Goal: Information Seeking & Learning: Check status

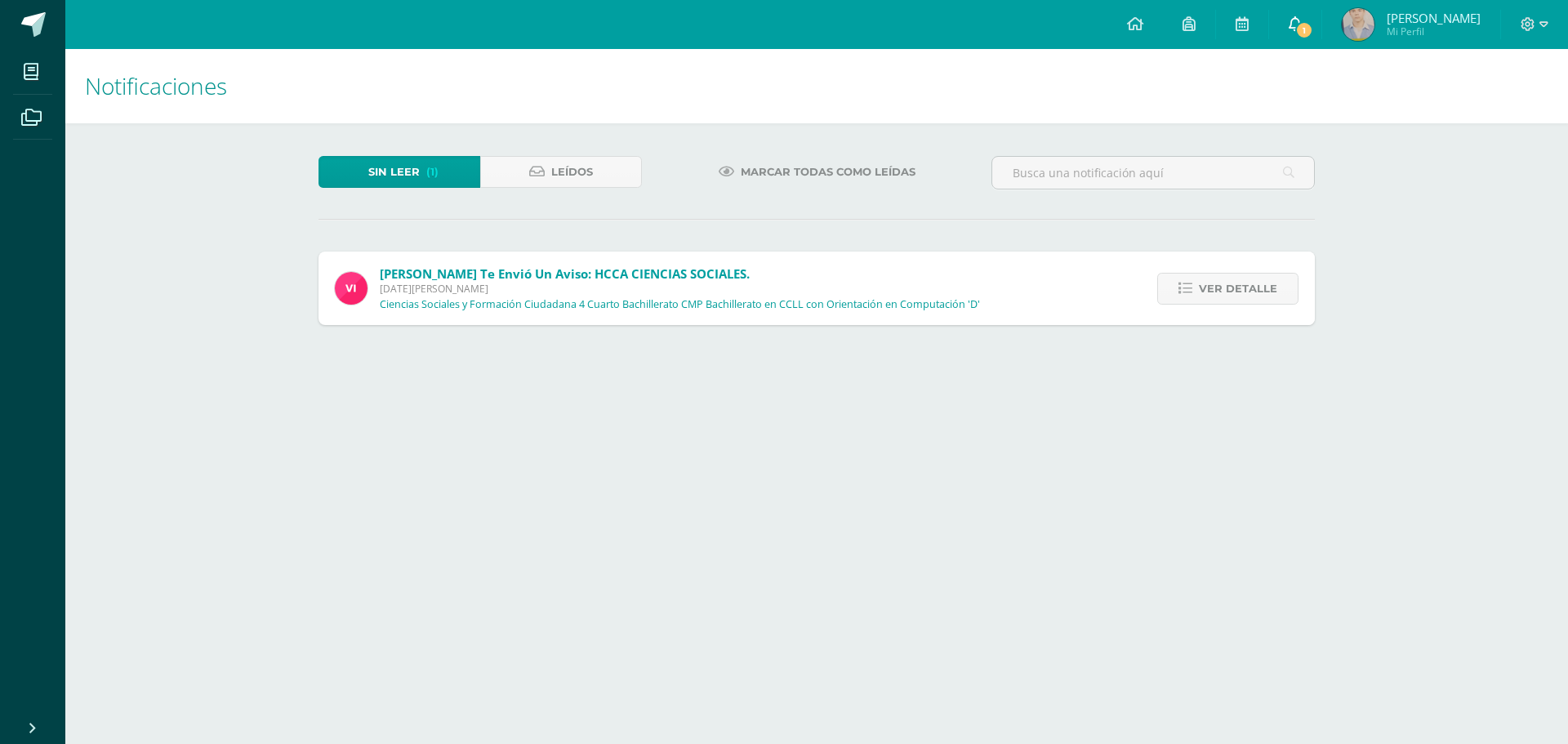
click at [1290, 30] on icon at bounding box center [1295, 24] width 13 height 15
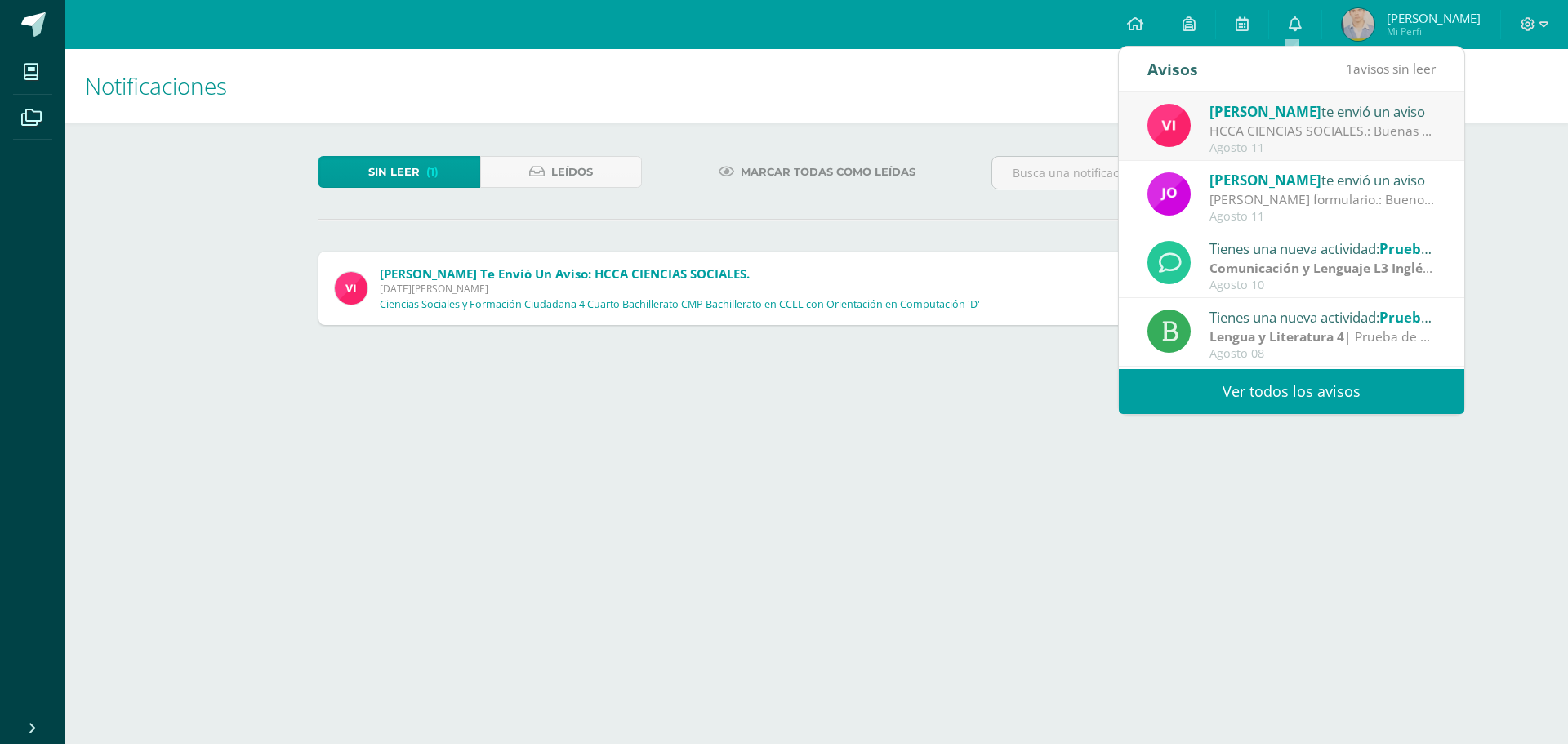
click at [1268, 386] on link "Ver todos los avisos" at bounding box center [1290, 391] width 345 height 45
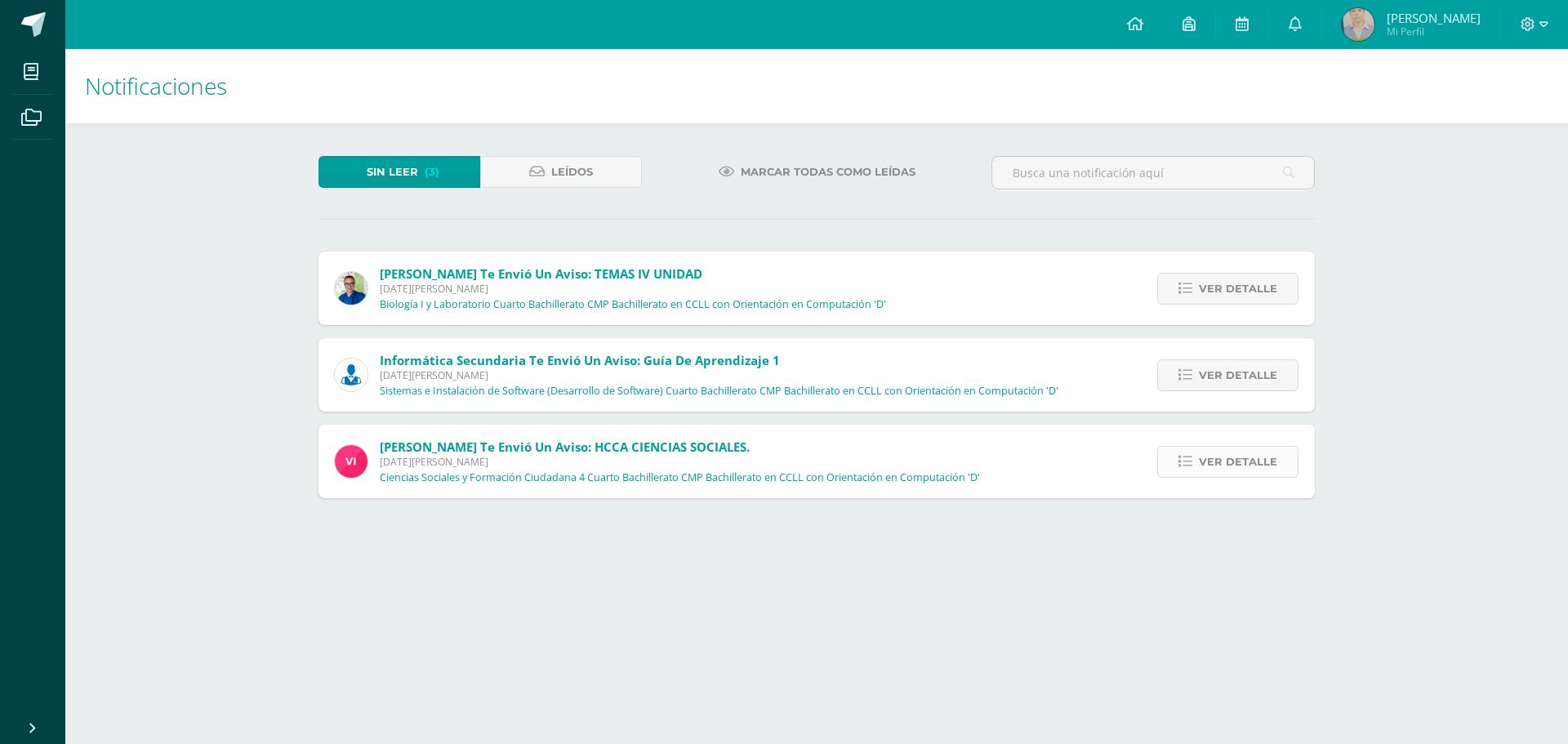
click at [1232, 466] on span "Ver detalle" at bounding box center [1238, 462] width 79 height 30
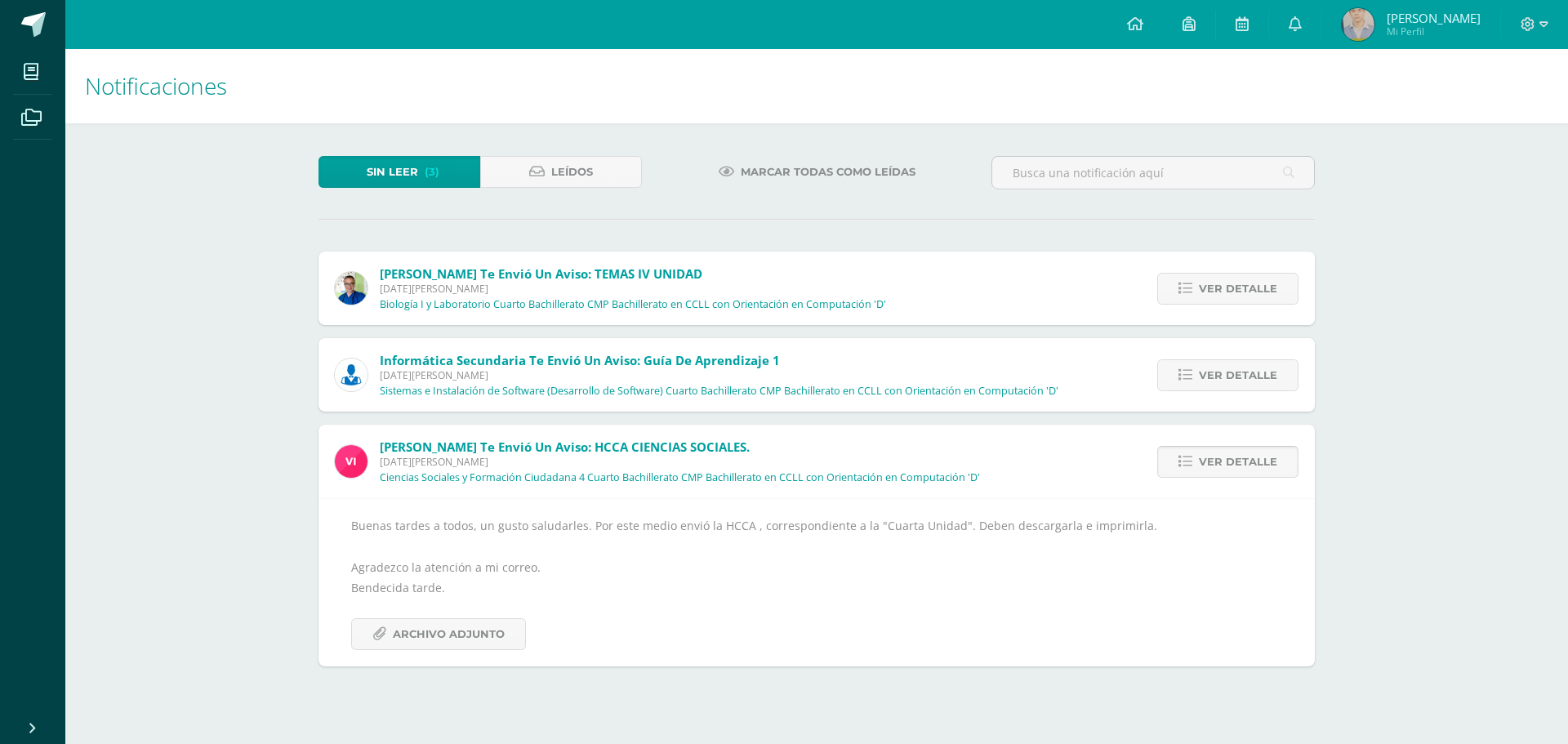
click at [1232, 466] on span "Ver detalle" at bounding box center [1238, 462] width 79 height 30
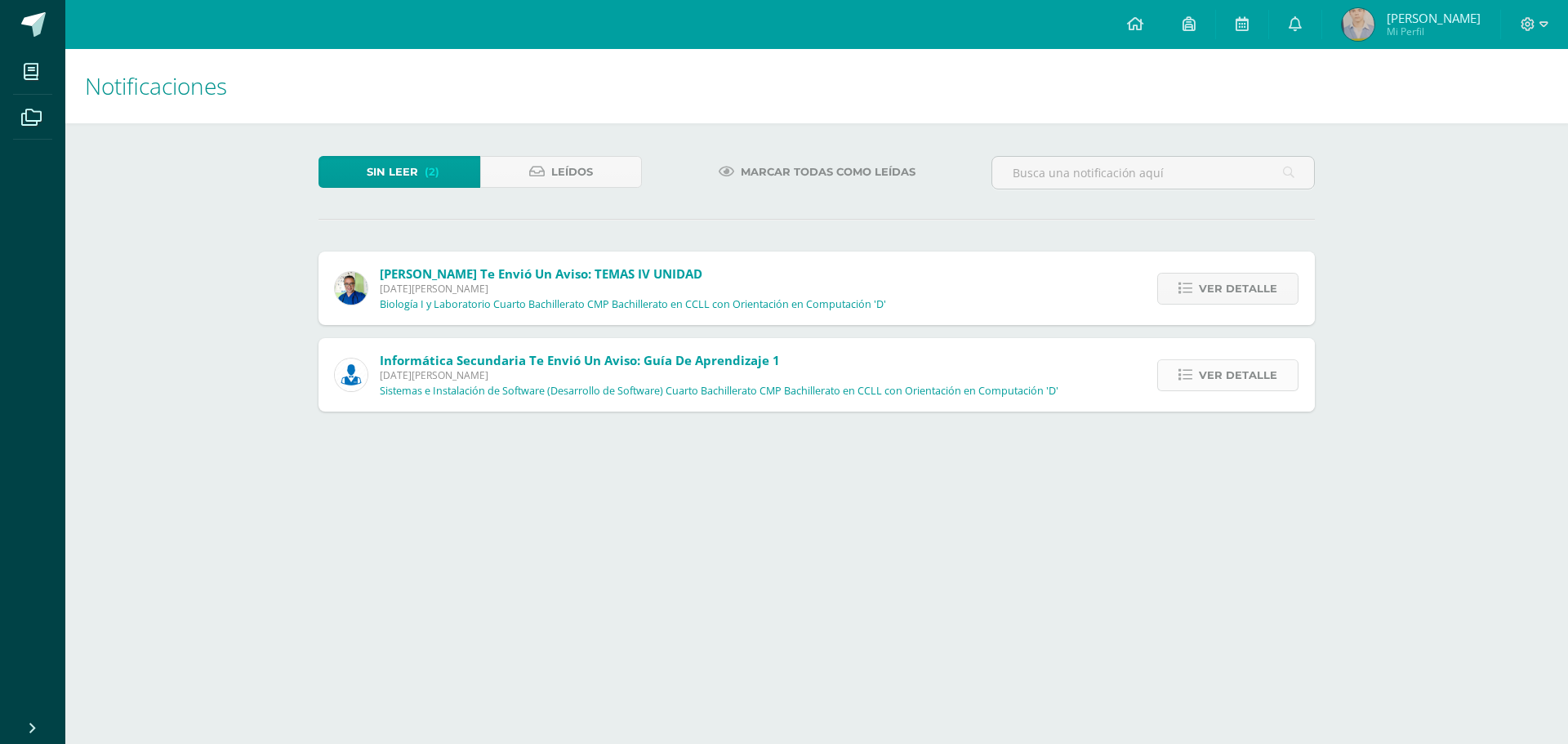
click at [1226, 381] on span "Ver detalle" at bounding box center [1238, 375] width 79 height 30
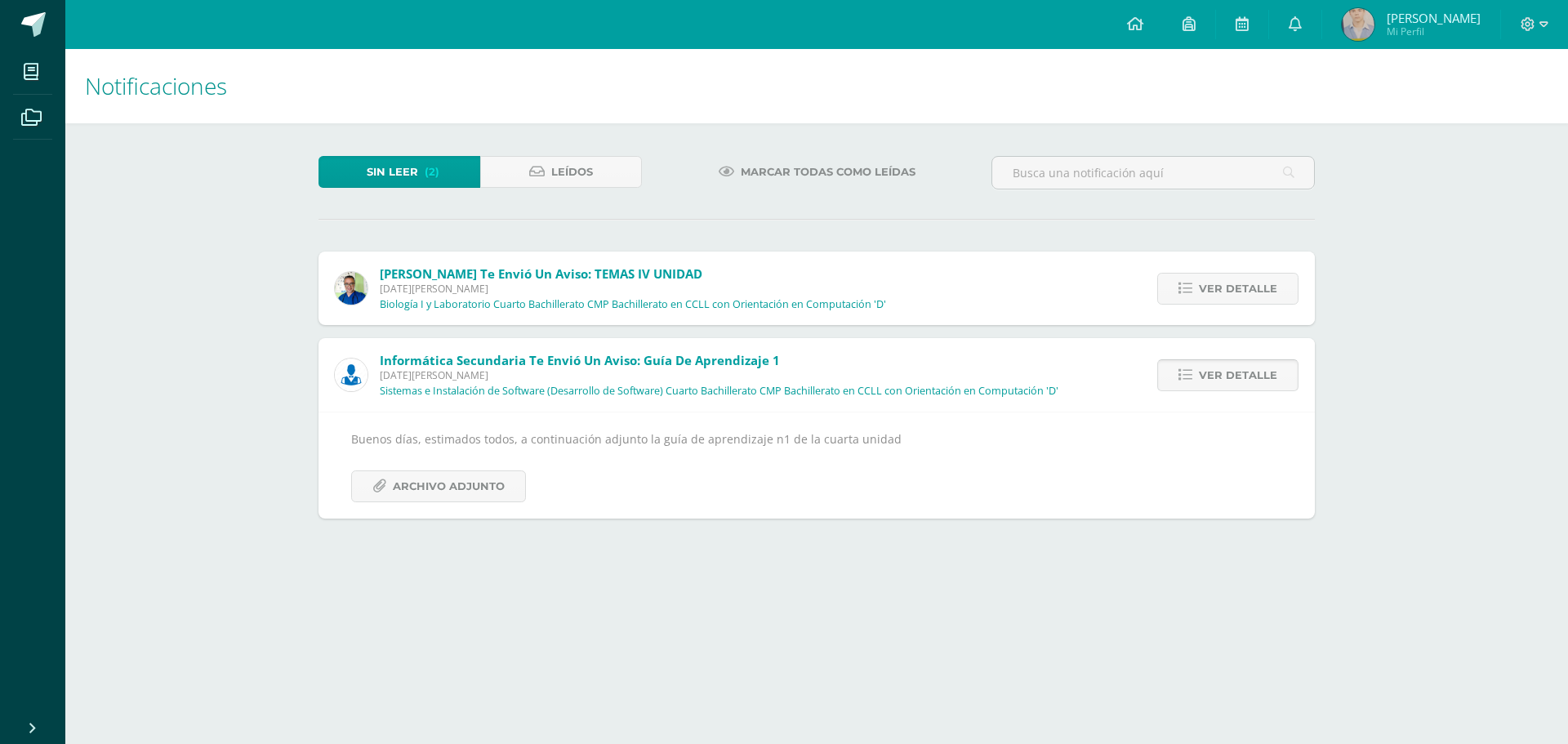
click at [1226, 381] on span "Ver detalle" at bounding box center [1238, 375] width 79 height 30
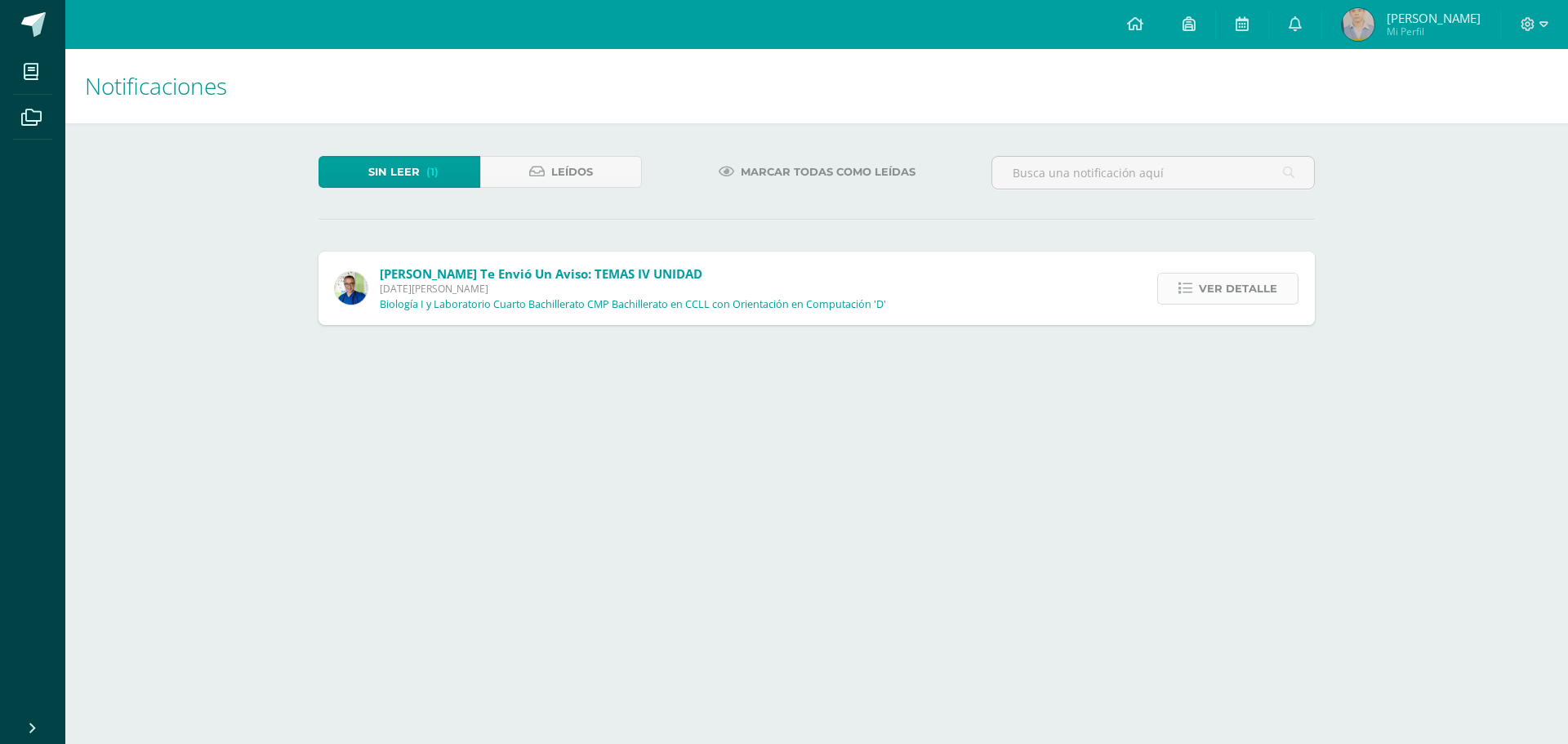
click at [1218, 291] on span "Ver detalle" at bounding box center [1238, 289] width 79 height 30
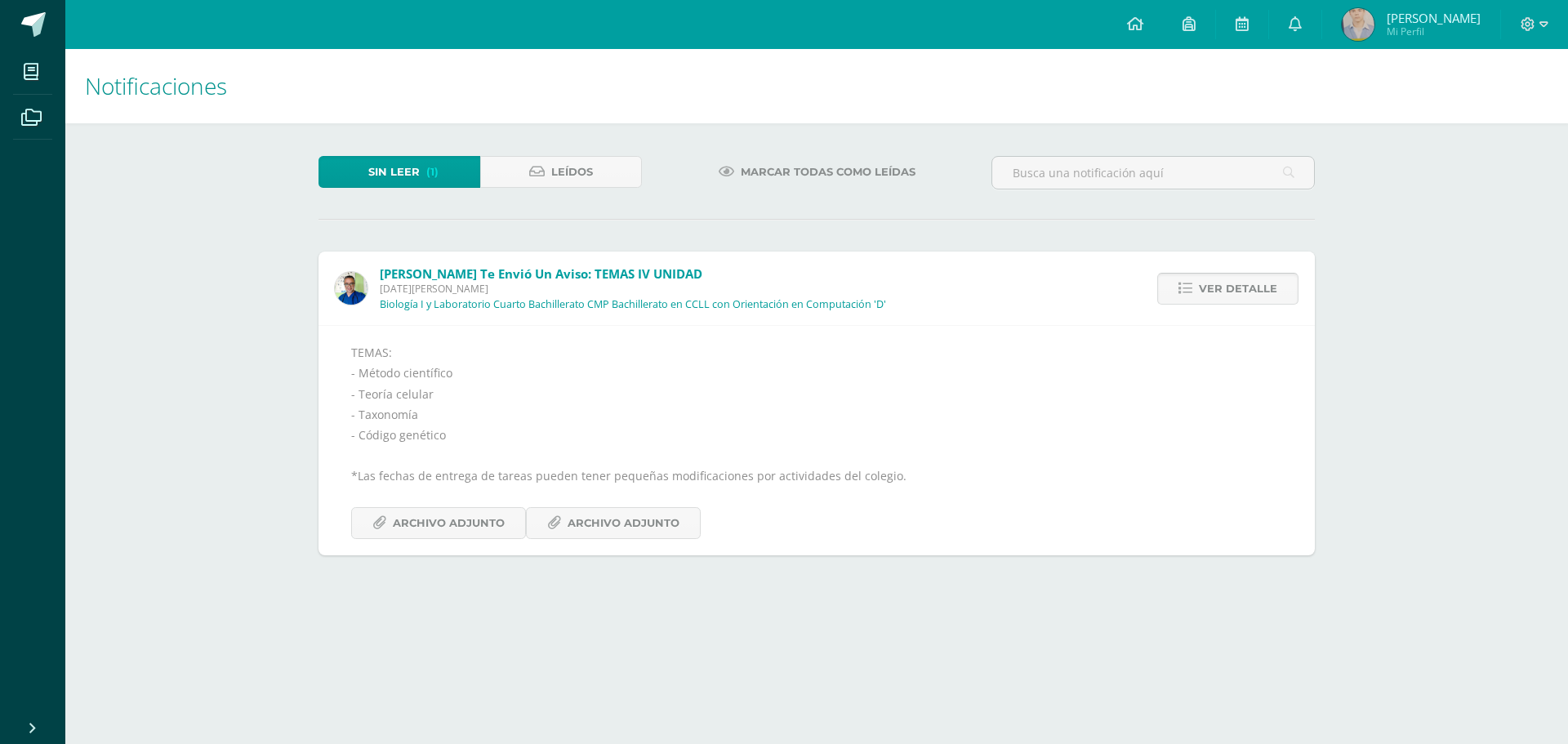
click at [1218, 291] on span "Ver detalle" at bounding box center [1238, 289] width 79 height 30
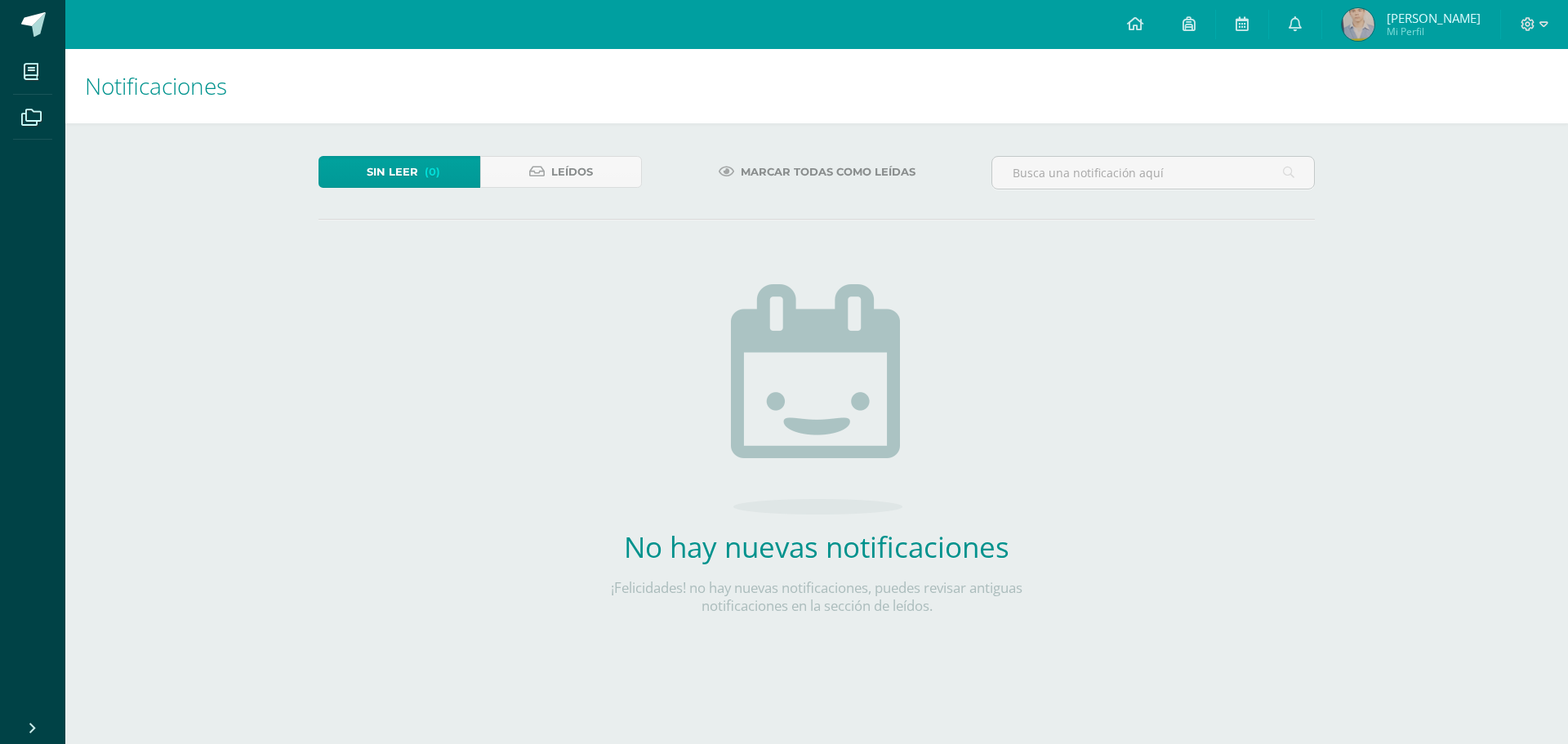
click at [1408, 16] on span "[PERSON_NAME]" at bounding box center [1433, 18] width 94 height 16
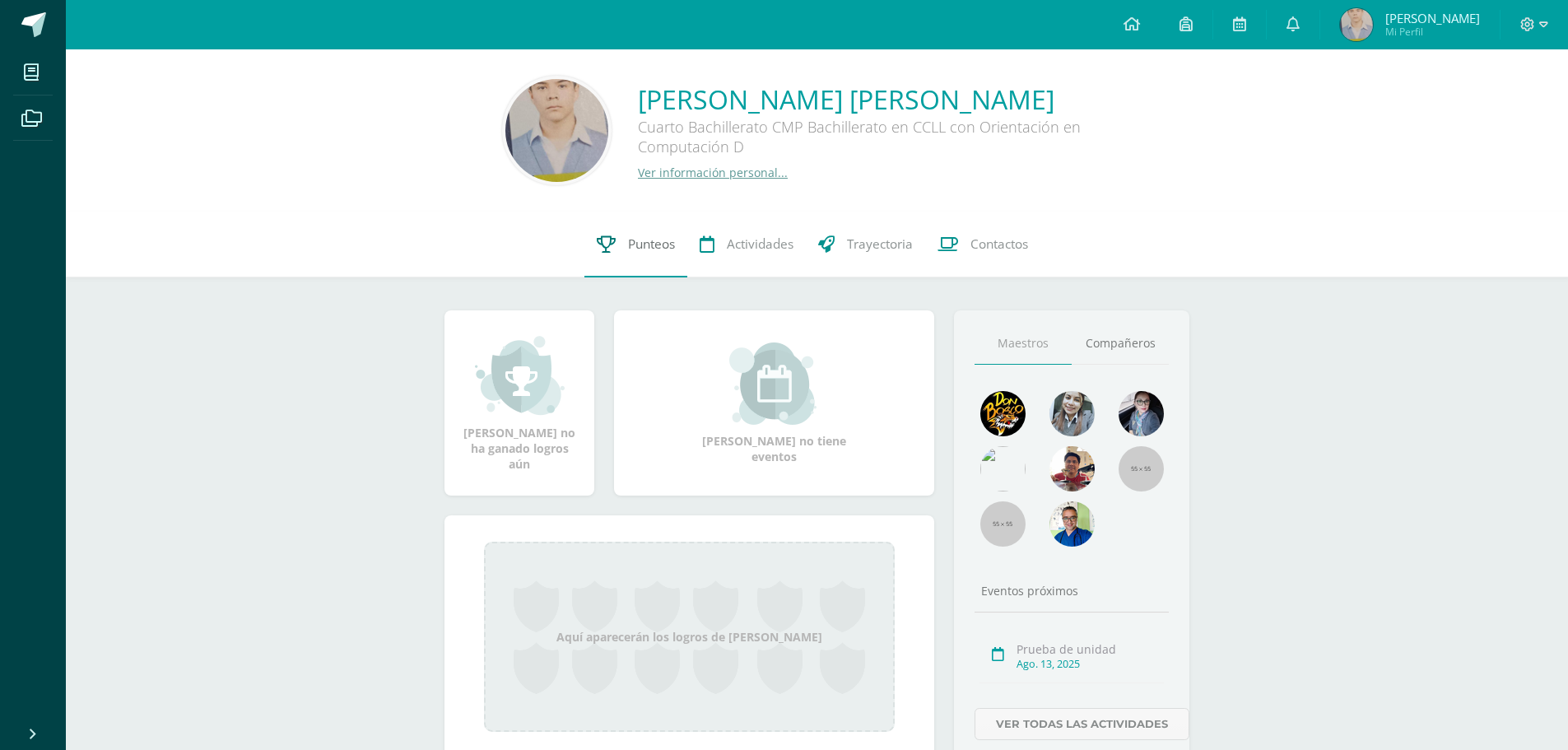
click at [646, 241] on span "Punteos" at bounding box center [651, 244] width 47 height 18
click at [633, 247] on span "Punteos" at bounding box center [651, 244] width 47 height 18
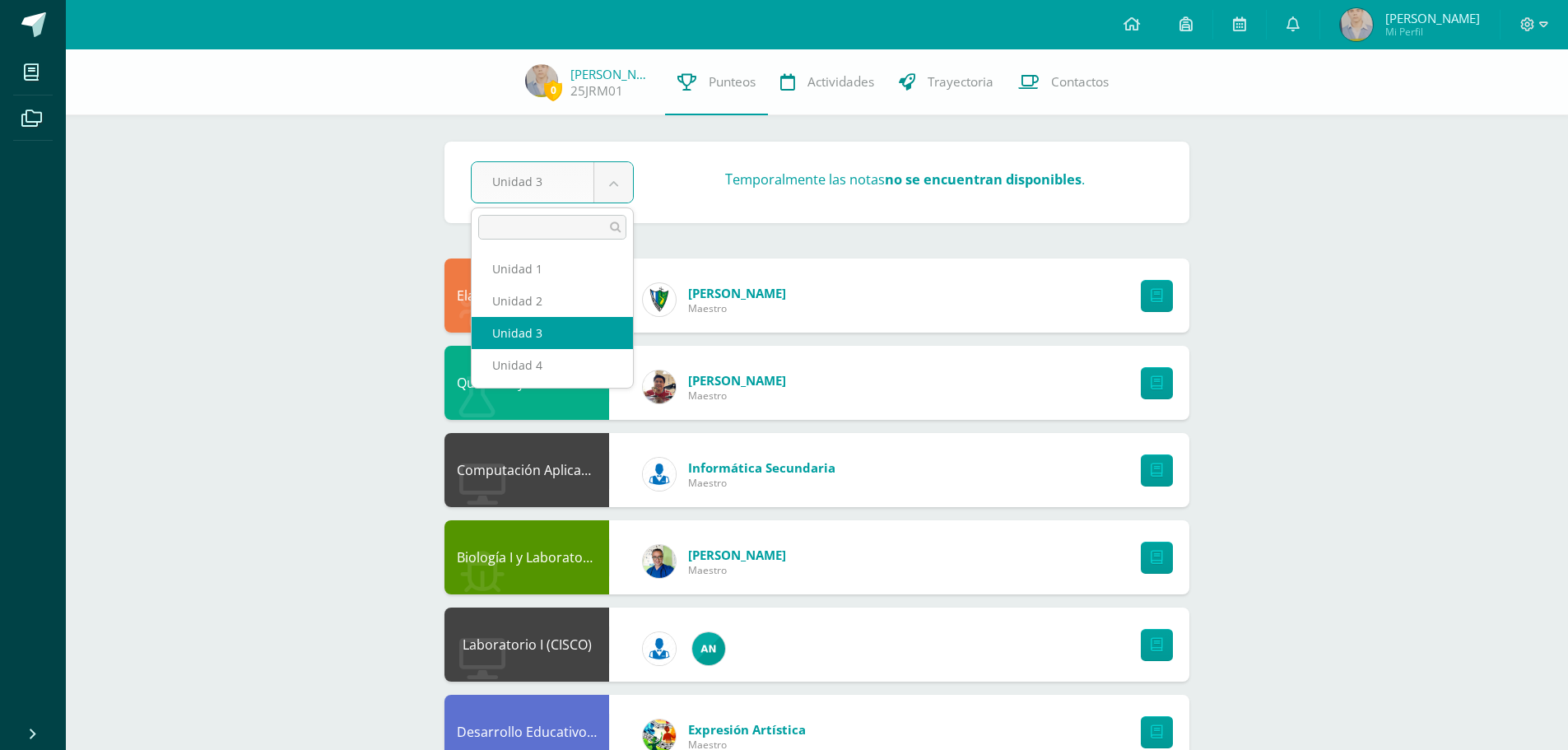
select select "Unidad 2"
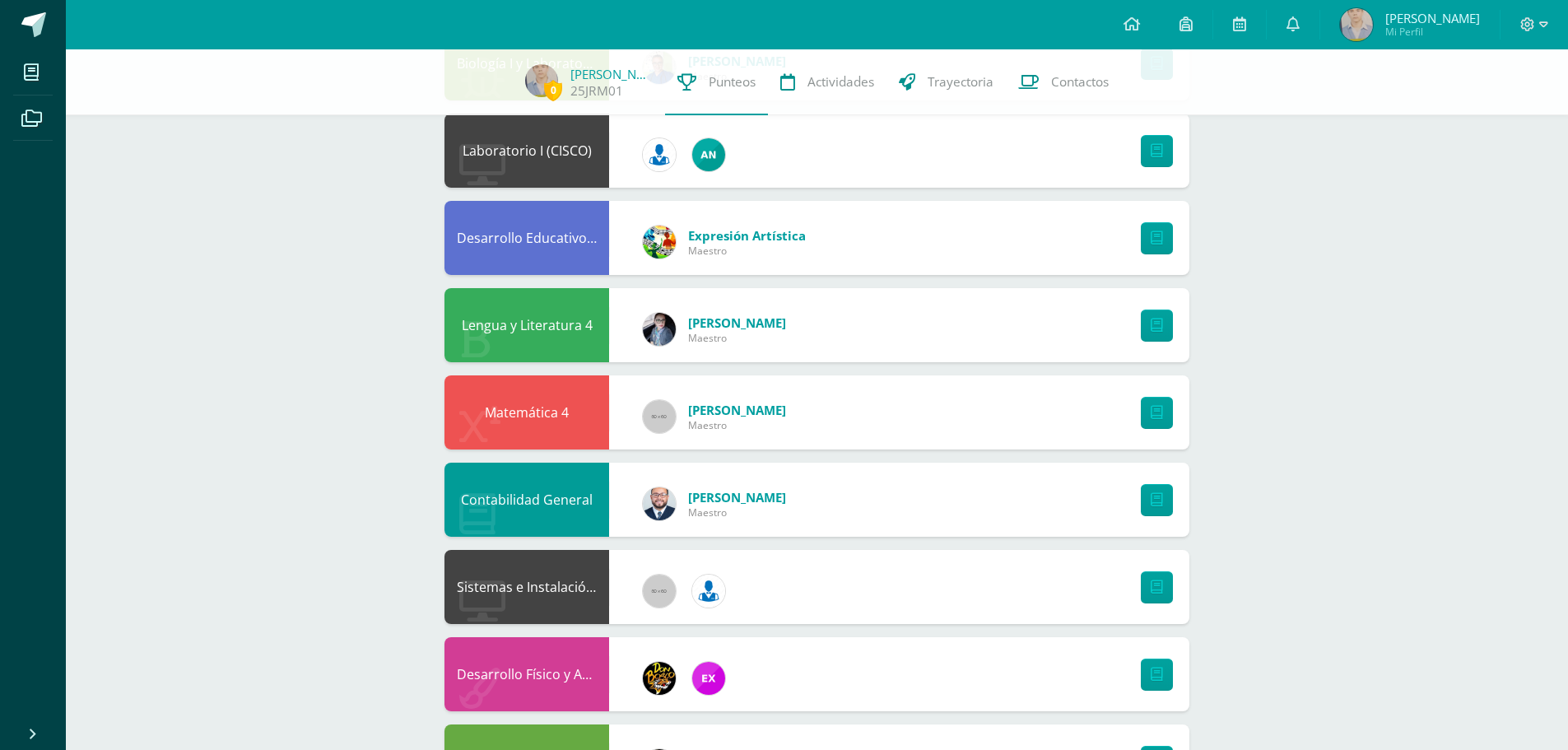
scroll to position [576, 0]
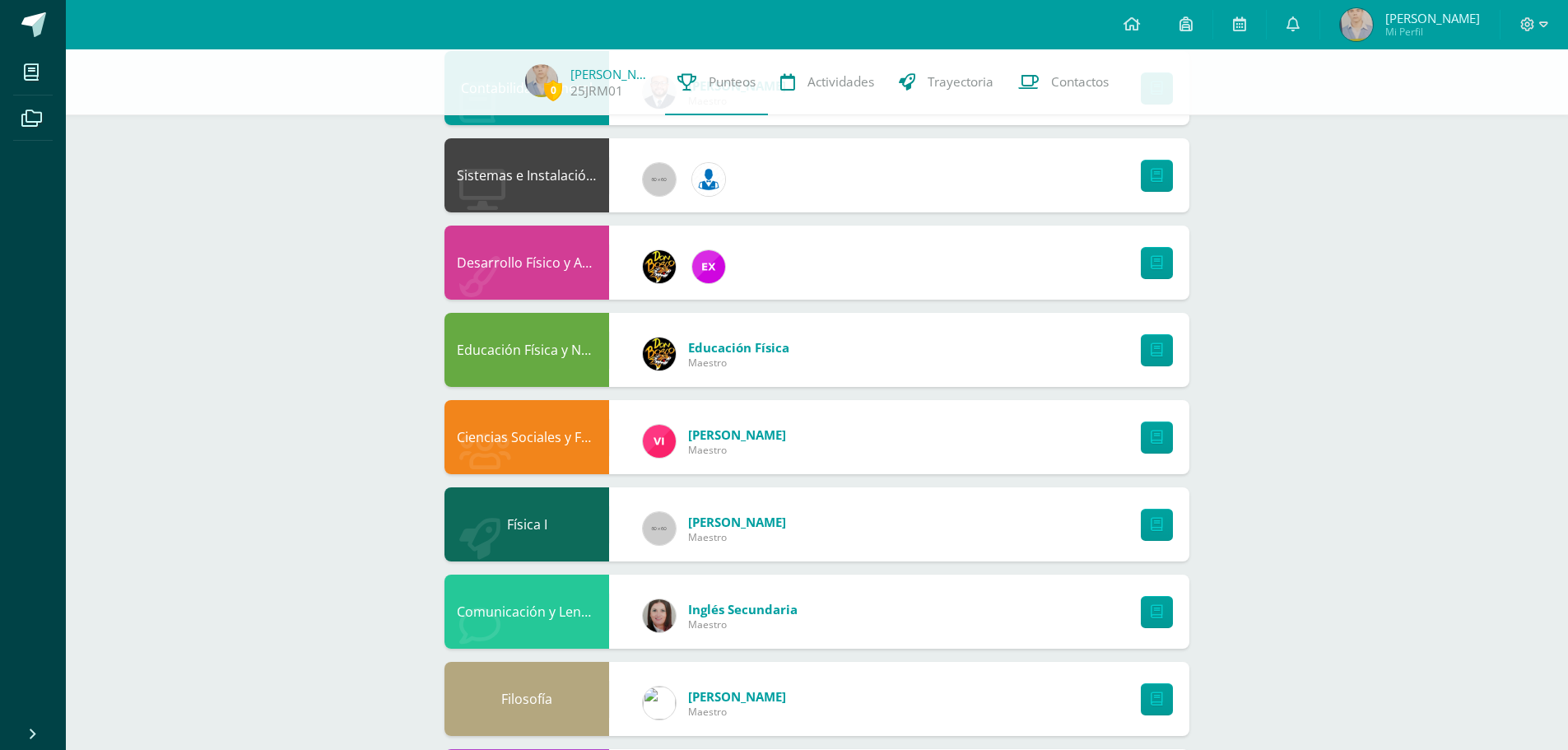
scroll to position [1274, 0]
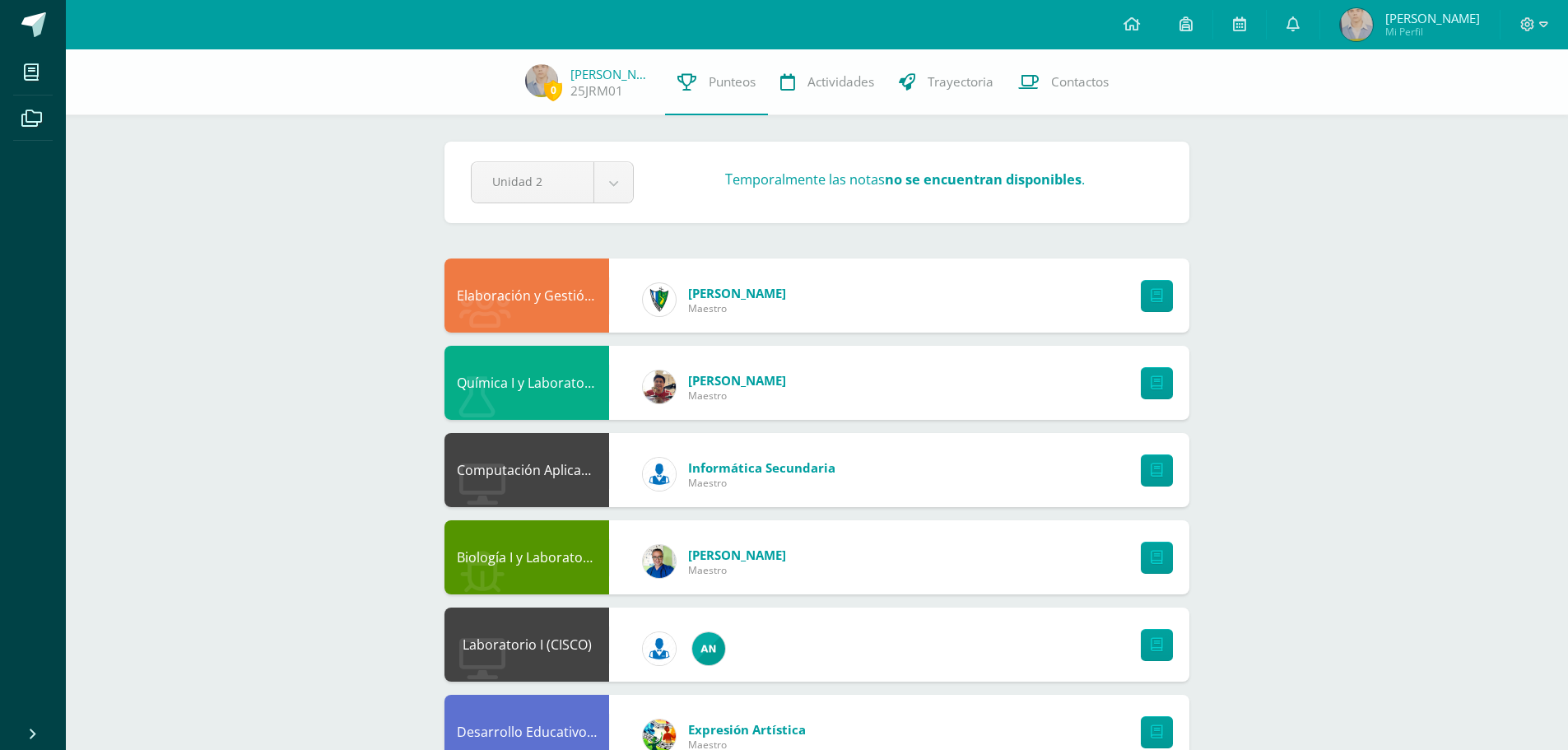
scroll to position [1274, 0]
